Goal: Information Seeking & Learning: Check status

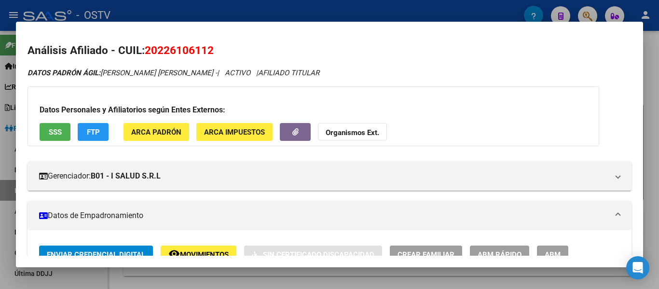
scroll to position [517, 0]
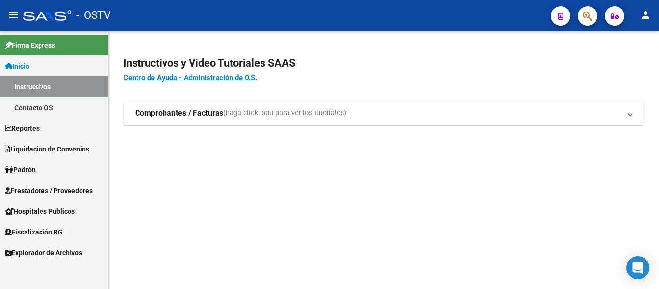
click at [26, 165] on span "Padrón" at bounding box center [20, 170] width 31 height 11
click at [26, 172] on span "Padrón" at bounding box center [20, 170] width 31 height 11
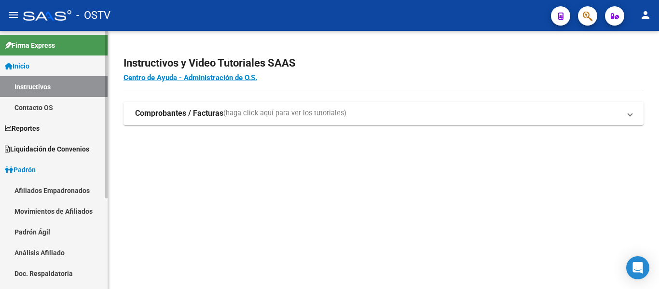
click at [37, 230] on link "Padrón Ágil" at bounding box center [54, 232] width 108 height 21
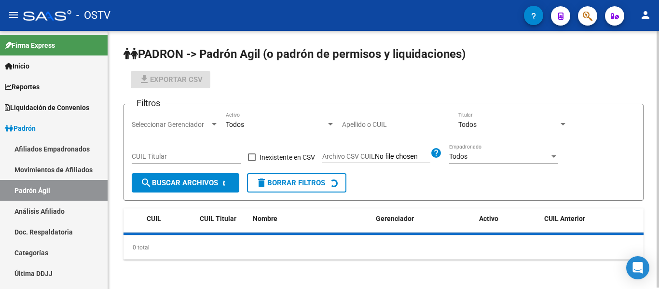
click at [403, 119] on div "Apellido o CUIL" at bounding box center [396, 121] width 109 height 19
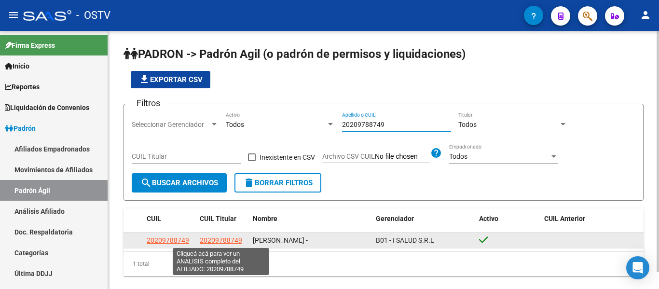
type input "20209788749"
click at [235, 240] on span "20209788749" at bounding box center [221, 241] width 42 height 8
type textarea "20209788749"
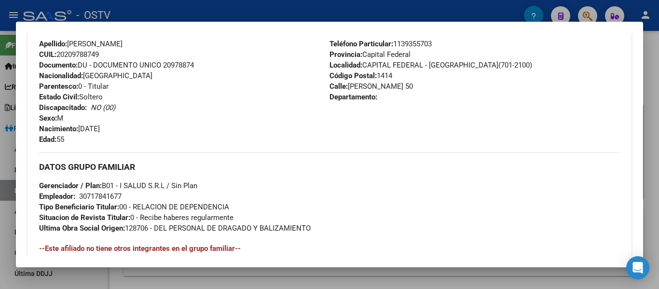
scroll to position [488, 0]
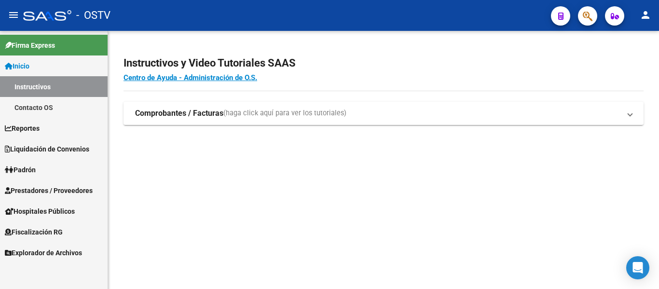
click at [29, 173] on span "Padrón" at bounding box center [20, 170] width 31 height 11
click at [32, 168] on span "Padrón" at bounding box center [20, 170] width 31 height 11
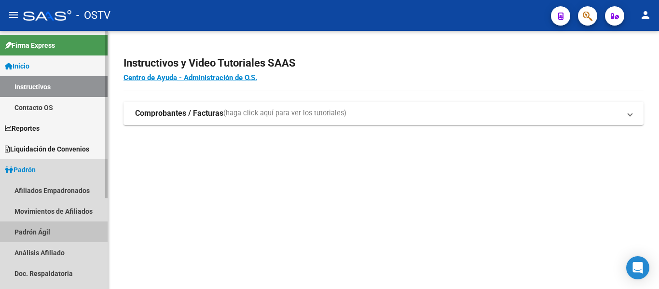
click at [28, 228] on link "Padrón Ágil" at bounding box center [54, 232] width 108 height 21
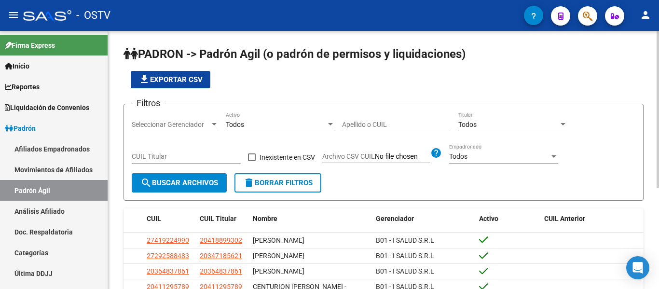
click at [366, 122] on input "Apellido o CUIL" at bounding box center [396, 125] width 109 height 8
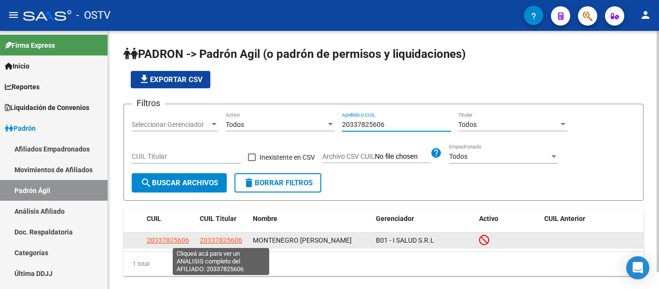
type input "20337825606"
click at [221, 241] on span "20337825606" at bounding box center [221, 241] width 42 height 8
type textarea "20337825606"
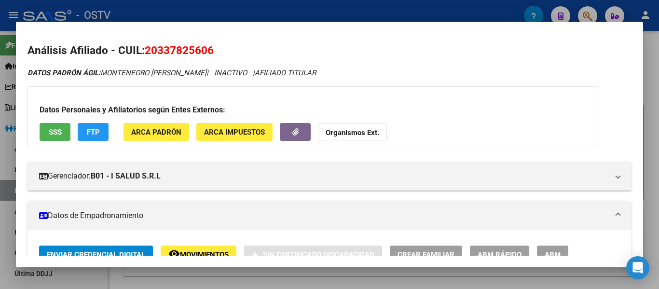
scroll to position [193, 0]
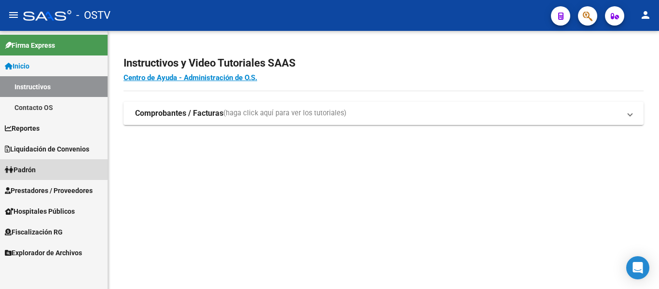
click at [26, 168] on span "Padrón" at bounding box center [20, 170] width 31 height 11
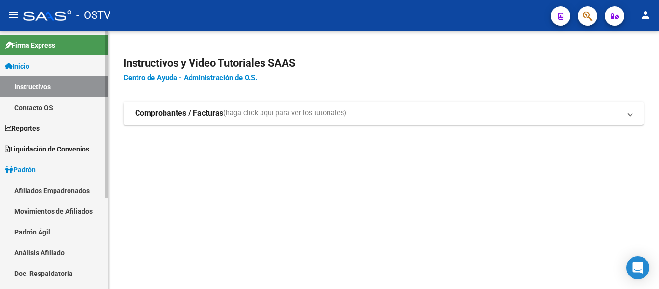
click at [34, 233] on link "Padrón Ágil" at bounding box center [54, 232] width 108 height 21
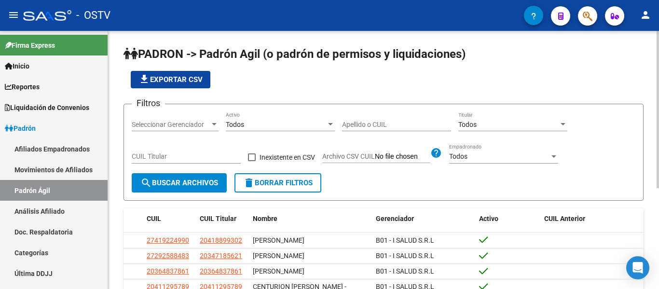
click at [357, 125] on input "Apellido o CUIL" at bounding box center [396, 125] width 109 height 8
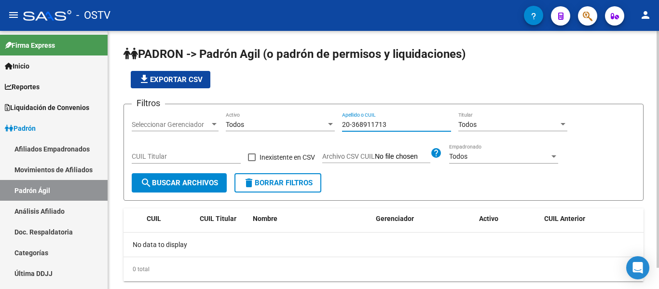
click at [349, 125] on input "20-368911713" at bounding box center [396, 125] width 109 height 8
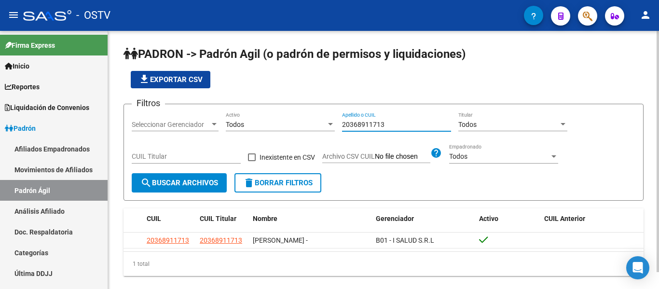
click at [405, 118] on div "20368911713 Apellido o CUIL" at bounding box center [396, 121] width 109 height 19
click at [411, 129] on div "20368911713 Apellido o CUIL" at bounding box center [396, 121] width 109 height 19
click at [408, 124] on input "20368911713" at bounding box center [396, 125] width 109 height 8
type input "2"
type input "20209788749"
